Goal: Transaction & Acquisition: Purchase product/service

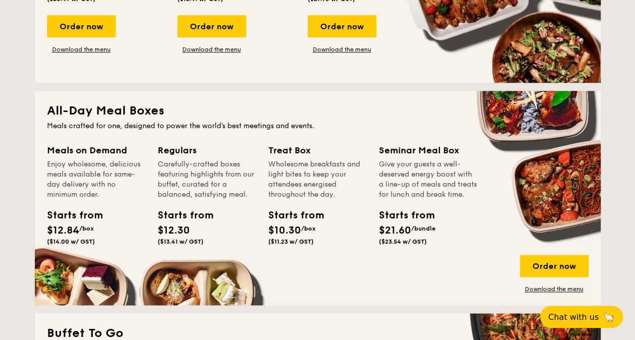
scroll to position [606, 0]
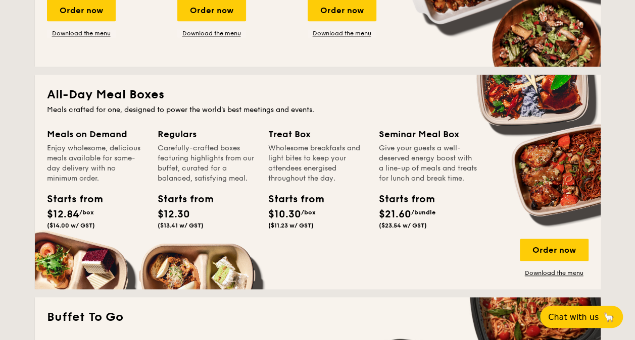
click at [201, 216] on div "Starts from $12.30 ($13.41 w/ GST)" at bounding box center [180, 210] width 45 height 37
click at [579, 251] on div "Order now" at bounding box center [553, 250] width 69 height 22
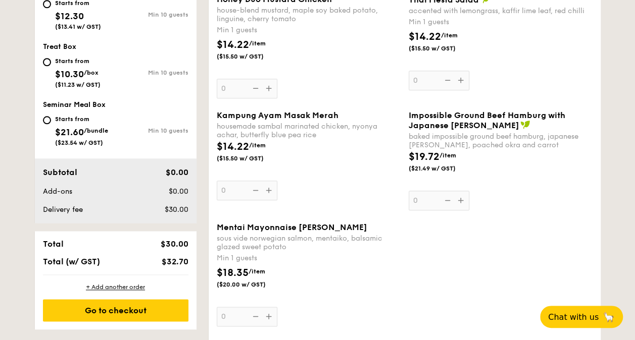
scroll to position [505, 0]
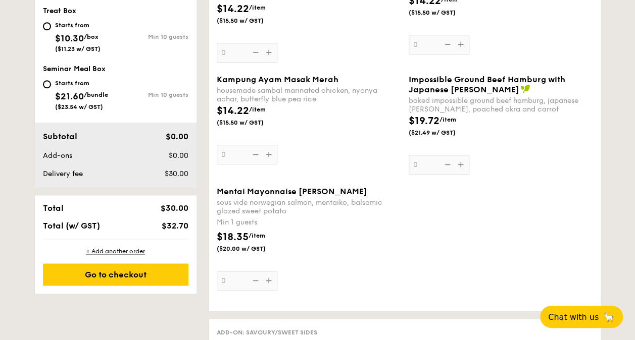
click at [589, 216] on div "Mentai Mayonnaise Aburi Salmon sous vide norwegian salmon, mentaiko, balsamic g…" at bounding box center [405, 245] width 384 height 116
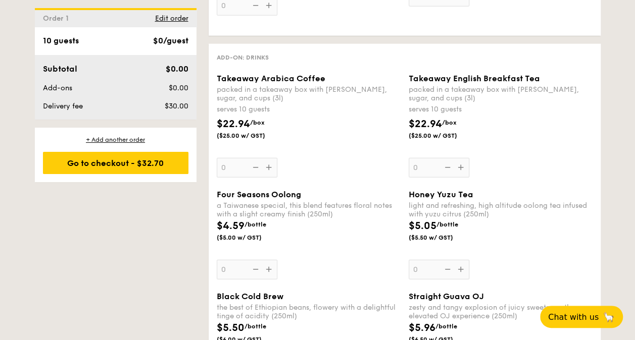
scroll to position [1464, 0]
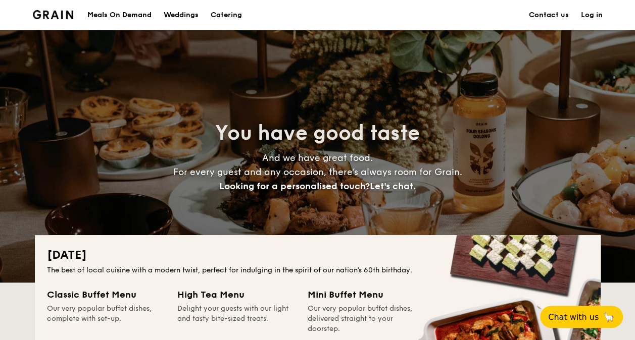
click at [543, 9] on link "Contact us" at bounding box center [549, 15] width 40 height 30
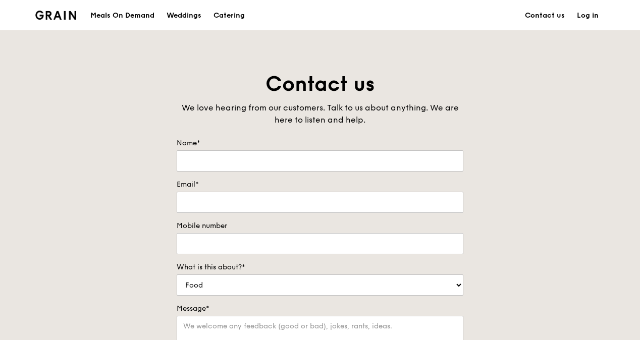
click at [144, 18] on div "Meals On Demand" at bounding box center [122, 16] width 64 height 30
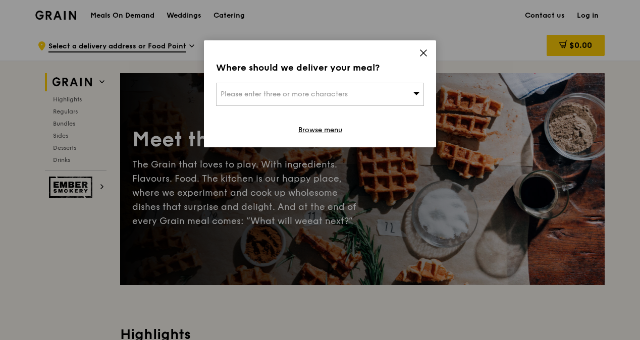
click at [422, 54] on icon at bounding box center [424, 53] width 6 height 6
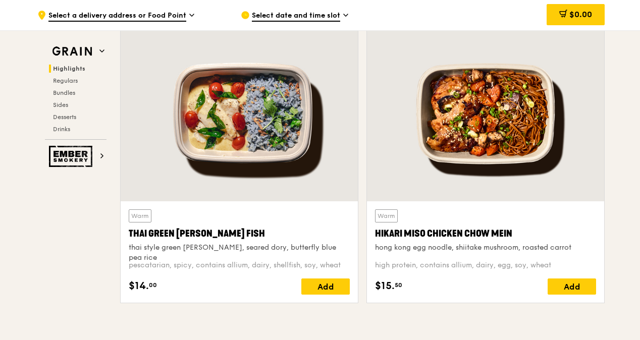
scroll to position [404, 0]
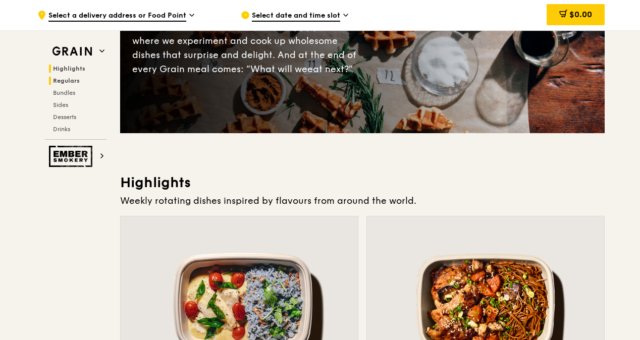
click at [63, 81] on span "Regulars" at bounding box center [66, 80] width 27 height 7
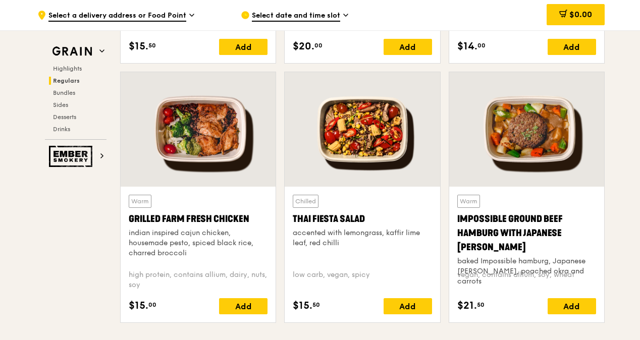
scroll to position [1107, 0]
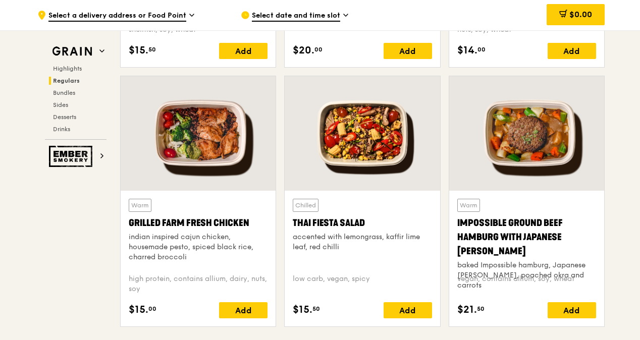
click at [189, 132] on div at bounding box center [198, 133] width 155 height 115
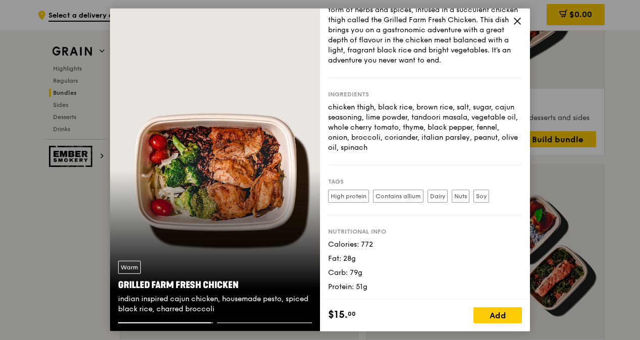
scroll to position [1910, 0]
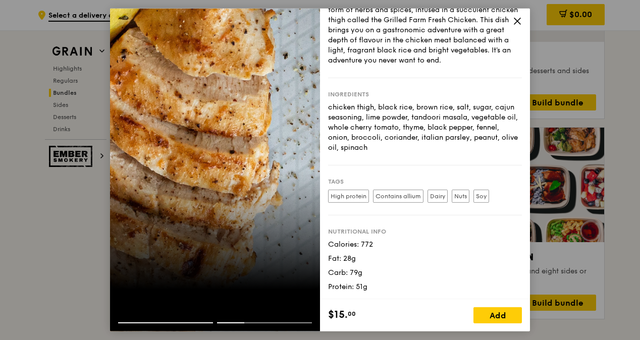
click at [520, 21] on icon at bounding box center [517, 21] width 9 height 9
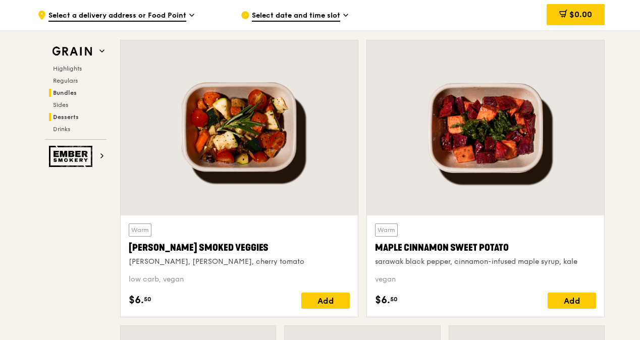
scroll to position [2162, 0]
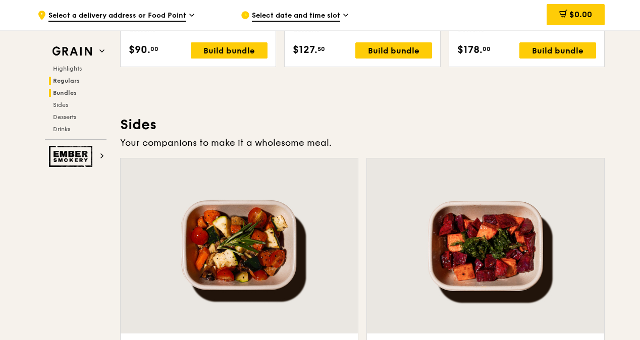
click at [67, 78] on span "Regulars" at bounding box center [66, 80] width 27 height 7
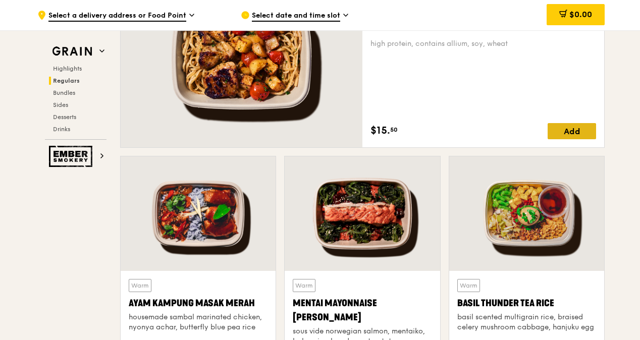
scroll to position [855, 0]
